Goal: Find specific page/section: Find specific page/section

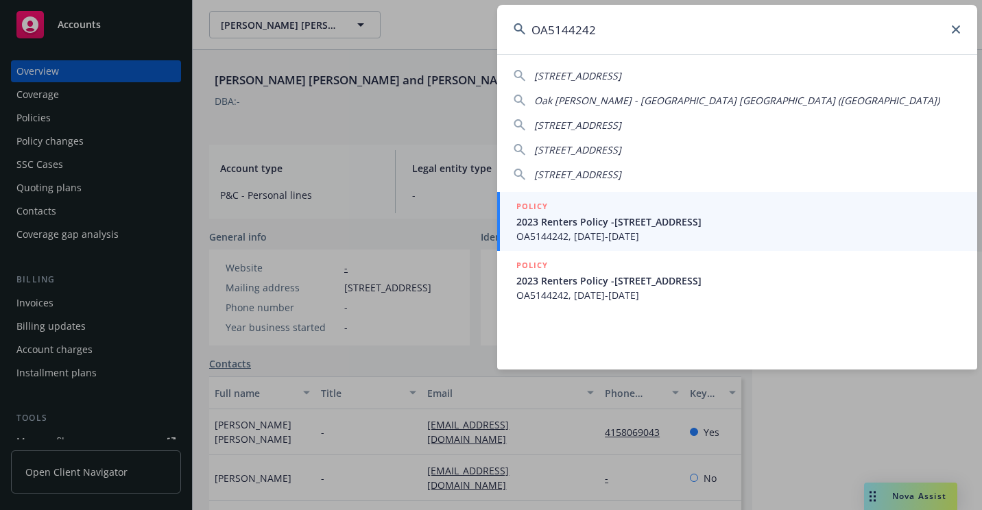
type input "OA5144242"
drag, startPoint x: 582, startPoint y: 225, endPoint x: 563, endPoint y: 224, distance: 18.5
click at [581, 225] on span "2023 Renters Policy -[STREET_ADDRESS]" at bounding box center [738, 222] width 444 height 14
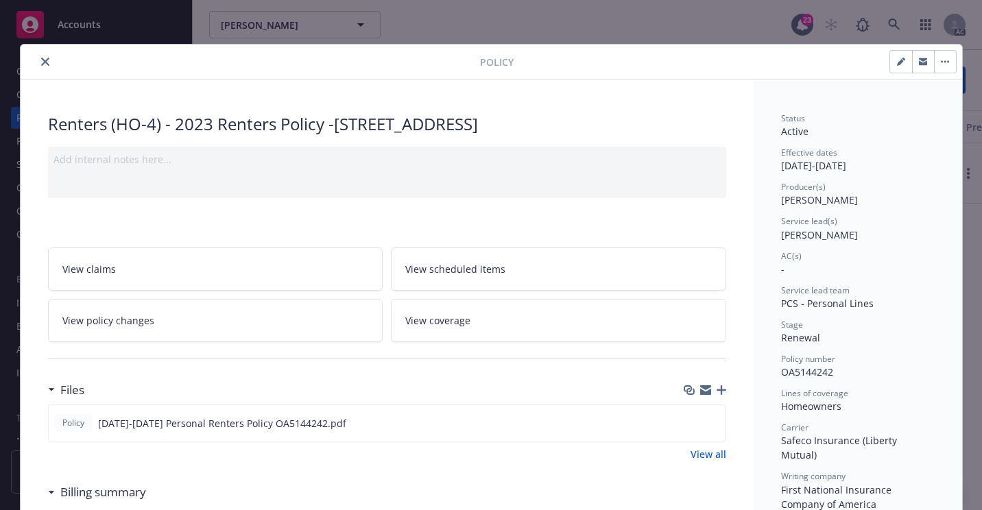
click at [45, 63] on button "close" at bounding box center [45, 62] width 16 height 16
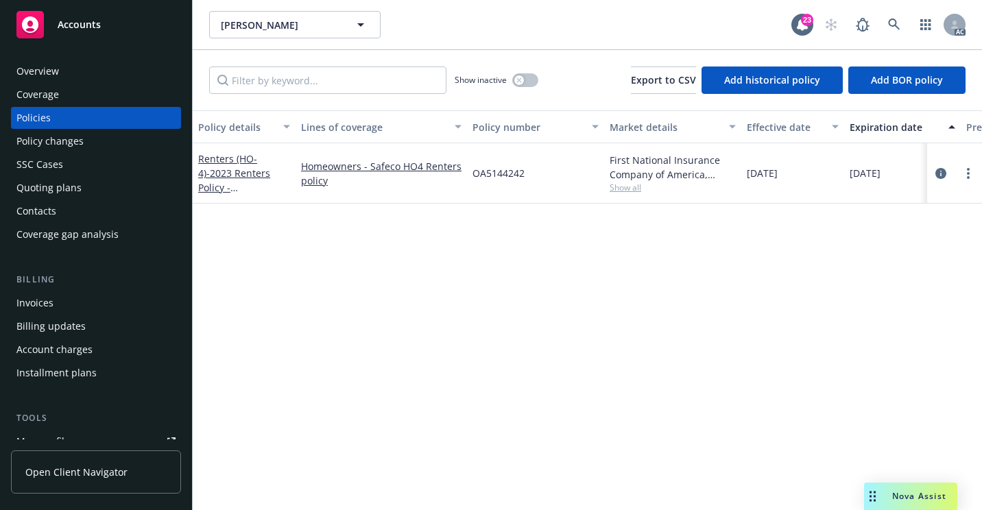
click at [93, 73] on div "Overview" at bounding box center [95, 71] width 159 height 22
